Goal: Register for event/course

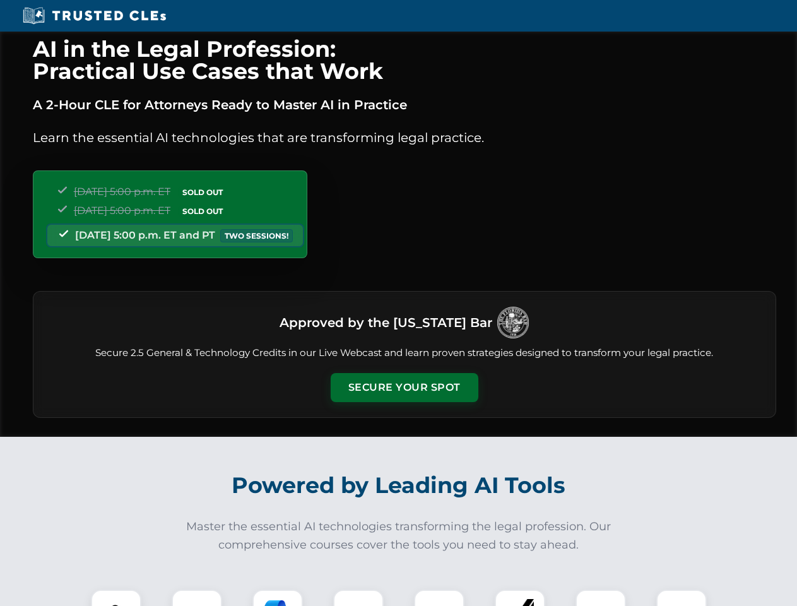
click at [404, 387] on button "Secure Your Spot" at bounding box center [405, 387] width 148 height 29
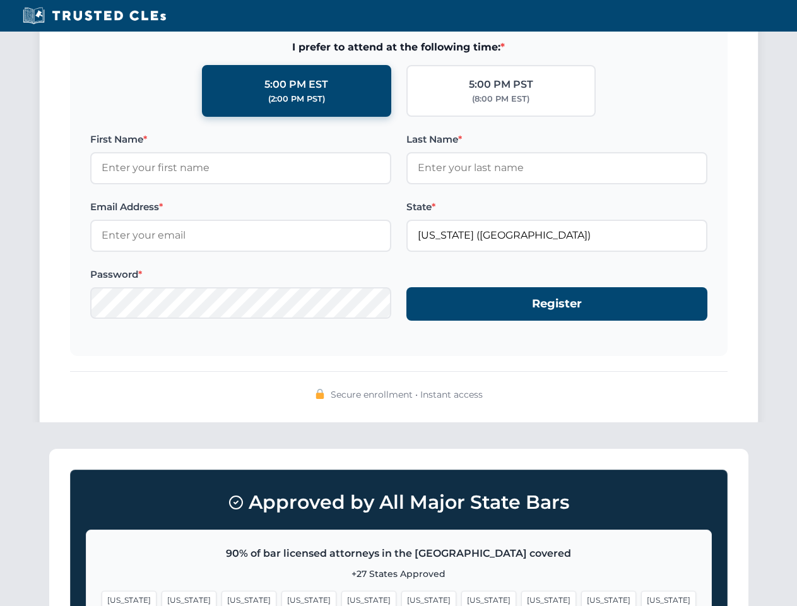
click at [401, 597] on span "[US_STATE]" at bounding box center [428, 599] width 55 height 18
click at [461, 597] on span "[US_STATE]" at bounding box center [488, 599] width 55 height 18
click at [581, 597] on span "[US_STATE]" at bounding box center [608, 599] width 55 height 18
